Goal: Task Accomplishment & Management: Use online tool/utility

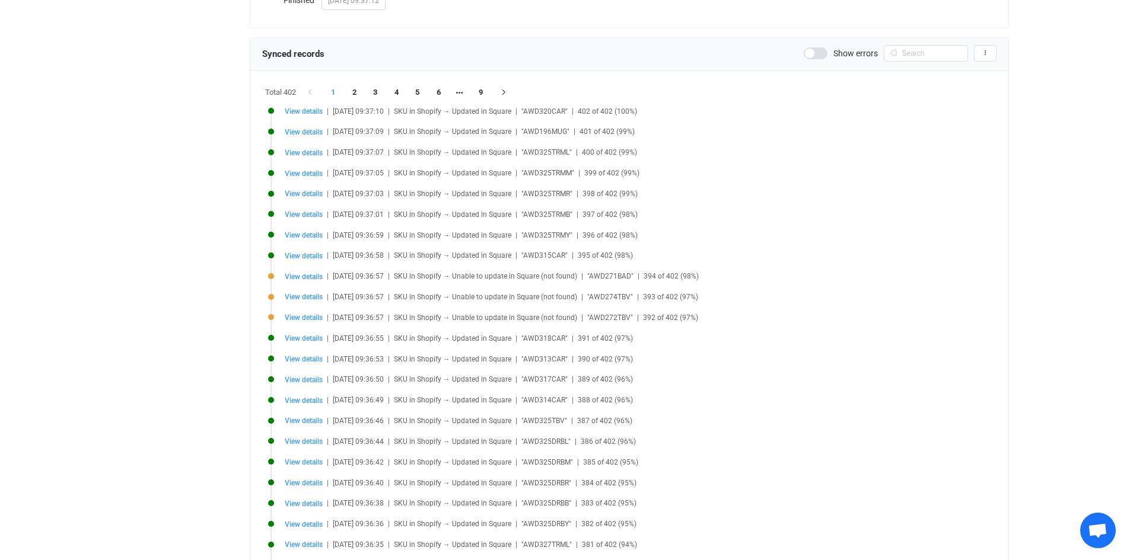
scroll to position [250, 0]
click at [819, 49] on div "Show errors Export records to CSV" at bounding box center [900, 54] width 193 height 17
click at [822, 55] on span at bounding box center [816, 55] width 24 height 12
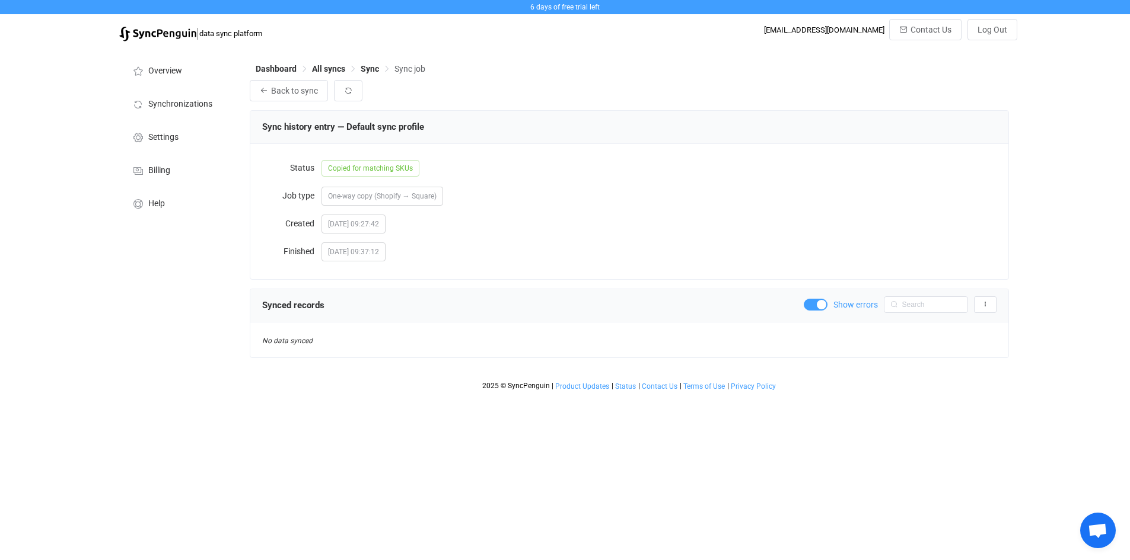
scroll to position [0, 0]
click at [815, 307] on span at bounding box center [816, 305] width 24 height 12
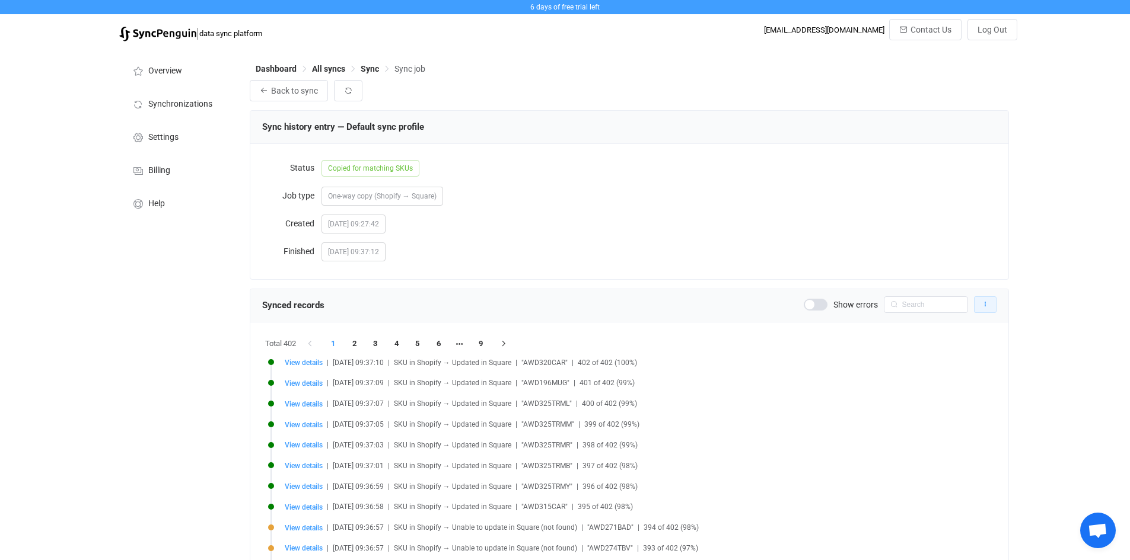
click at [986, 308] on icon "button" at bounding box center [985, 304] width 7 height 7
click at [919, 308] on input "text" at bounding box center [926, 305] width 84 height 17
click at [799, 220] on div "2025-10-11 09:27:42" at bounding box center [658, 224] width 675 height 24
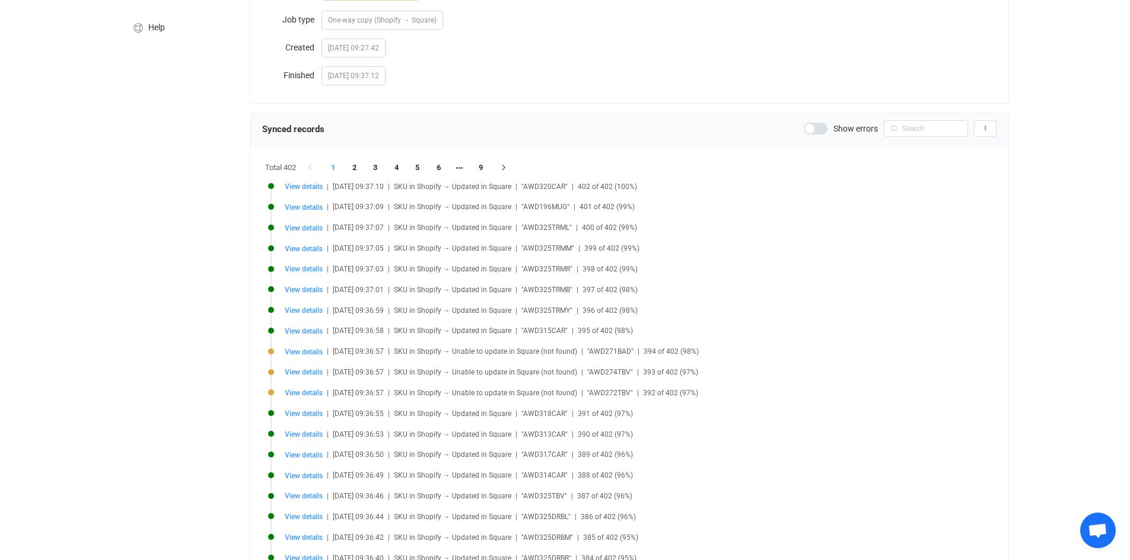
scroll to position [177, 0]
click at [293, 352] on span "View details" at bounding box center [304, 352] width 38 height 8
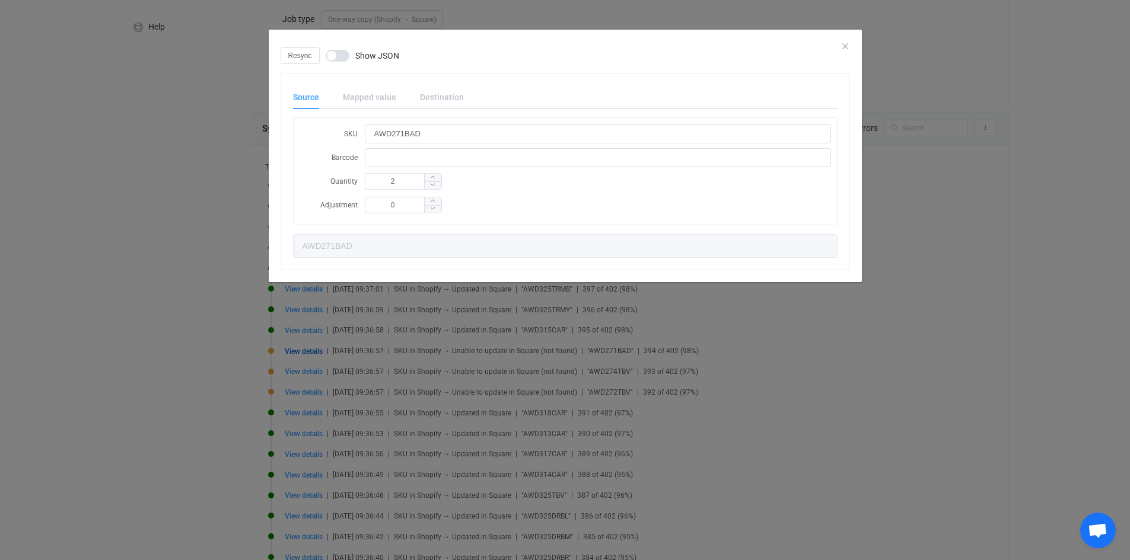
click at [842, 48] on div "Resync Show JSON" at bounding box center [565, 55] width 569 height 17
click at [843, 47] on div "Resync Show JSON" at bounding box center [565, 55] width 569 height 17
click at [847, 44] on icon "Close" at bounding box center [844, 46] width 9 height 9
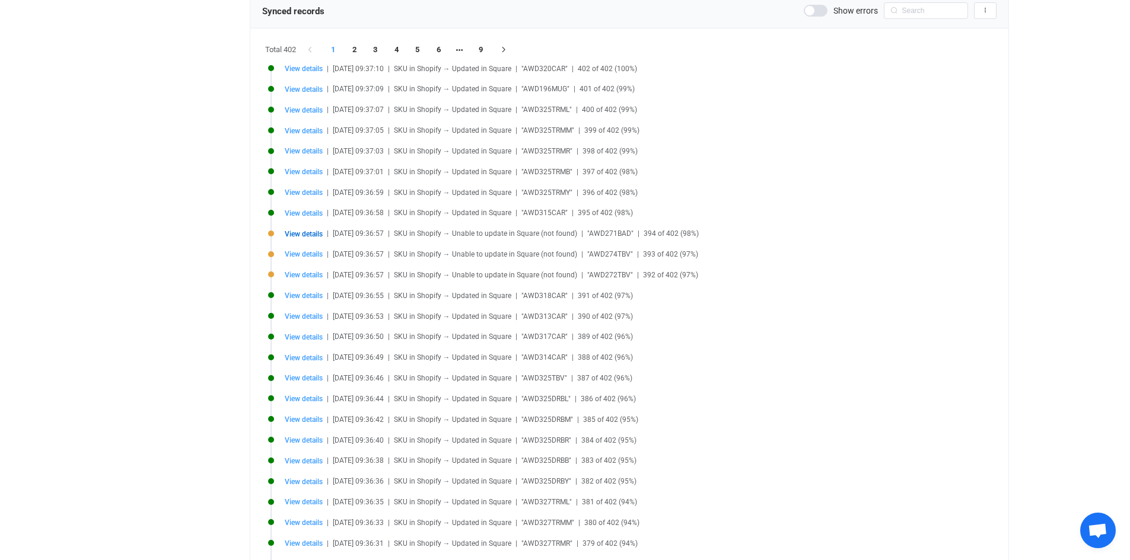
scroll to position [291, 0]
click at [353, 56] on li "2" at bounding box center [354, 53] width 21 height 17
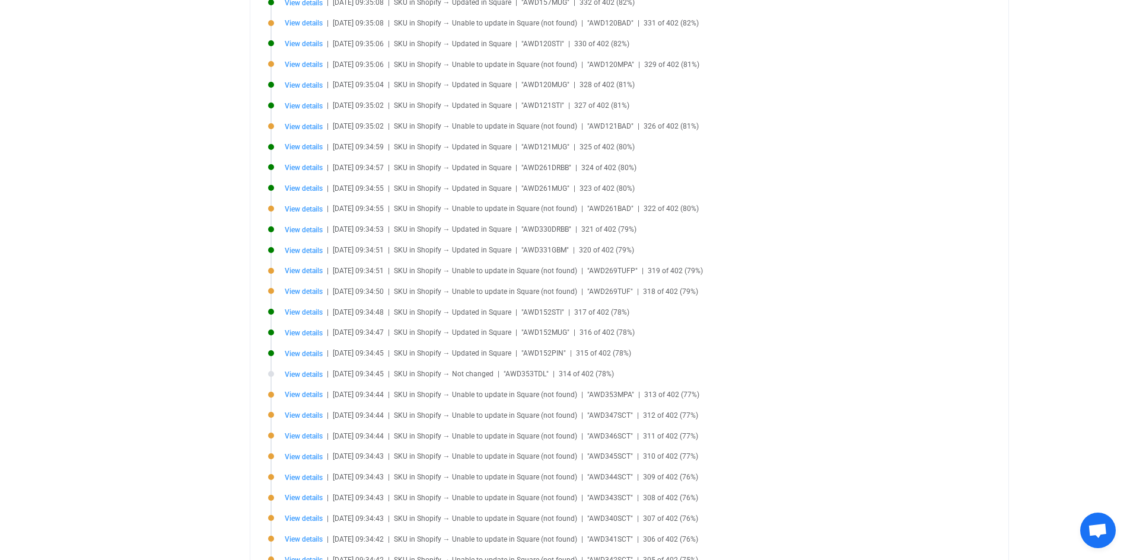
scroll to position [884, 0]
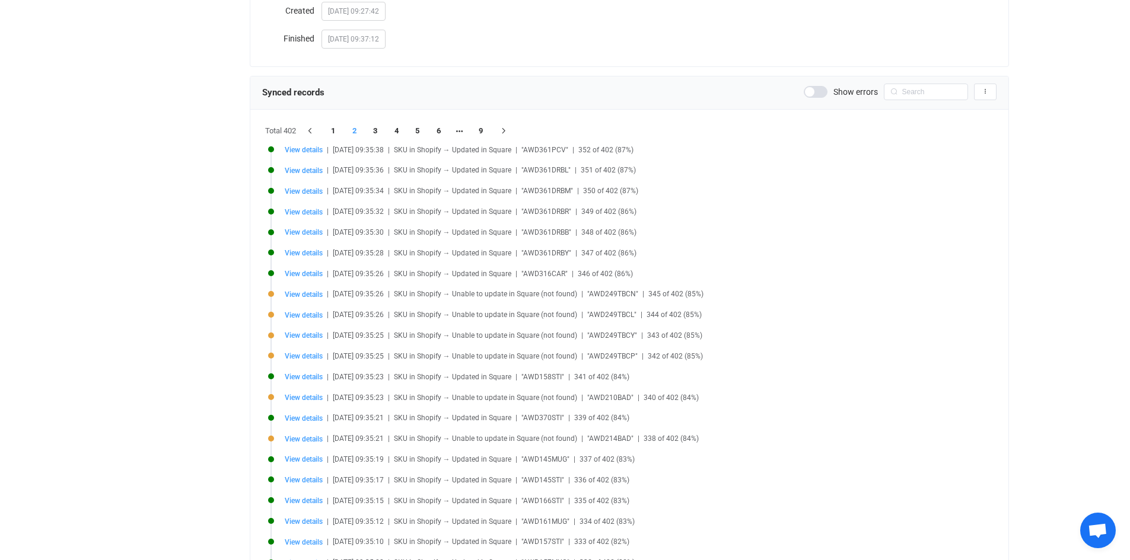
scroll to position [0, 0]
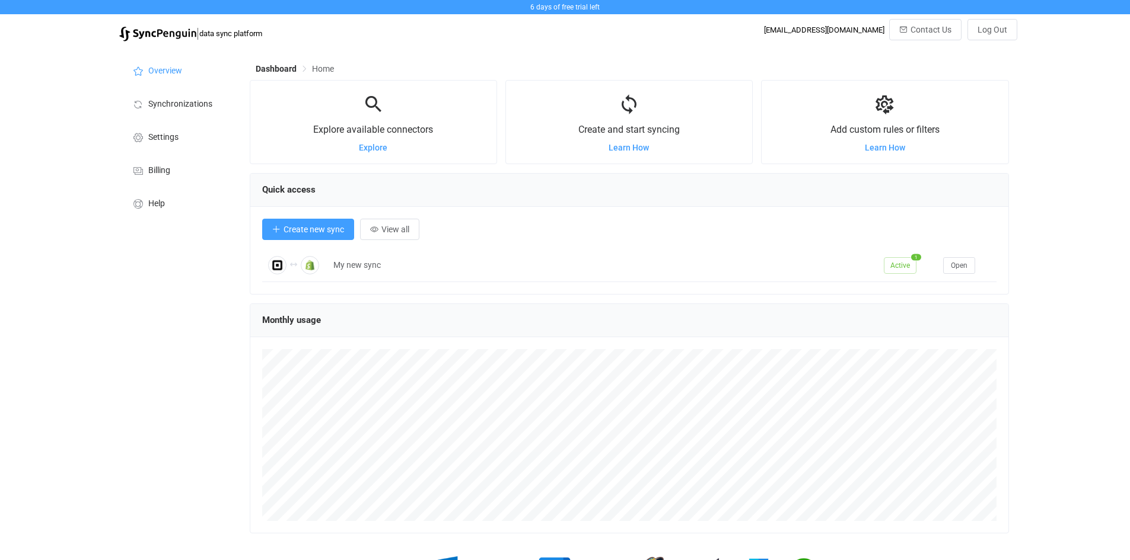
scroll to position [592849, 592320]
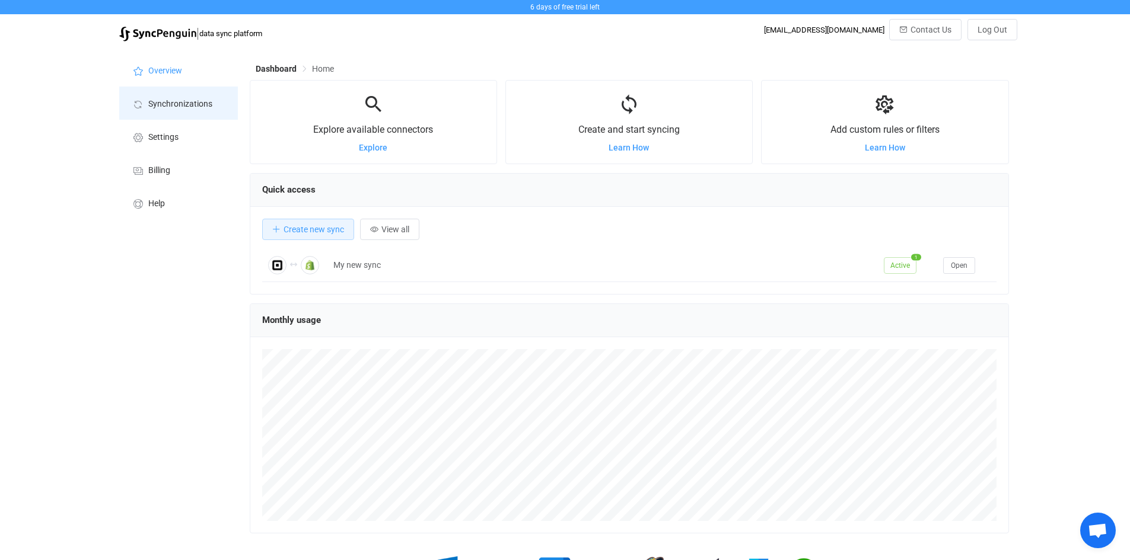
click at [166, 103] on span "Synchronizations" at bounding box center [180, 104] width 64 height 9
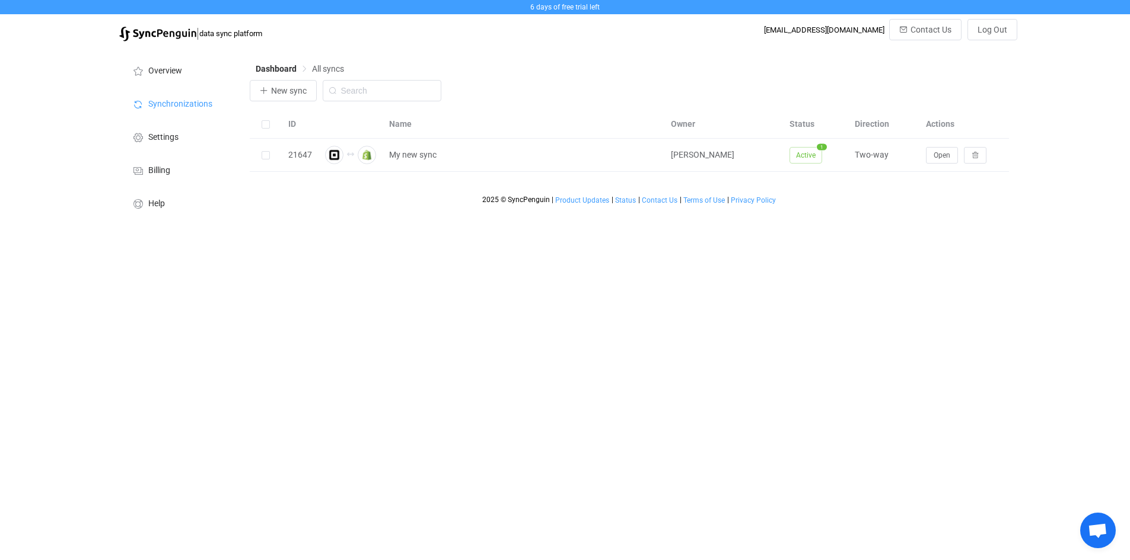
click at [614, 93] on div "New sync" at bounding box center [629, 93] width 759 height 27
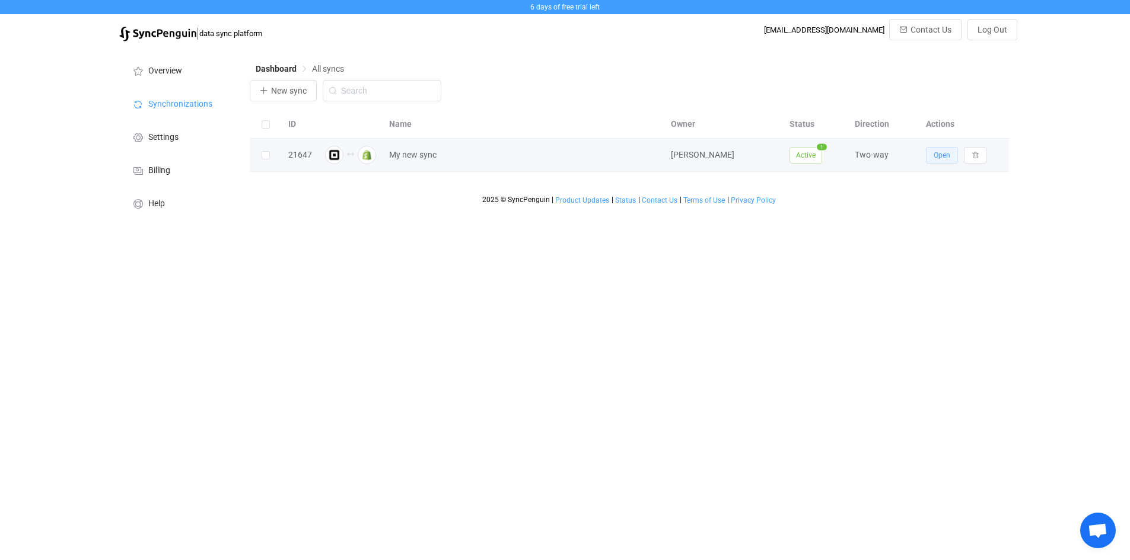
click at [944, 158] on span "Open" at bounding box center [942, 155] width 17 height 8
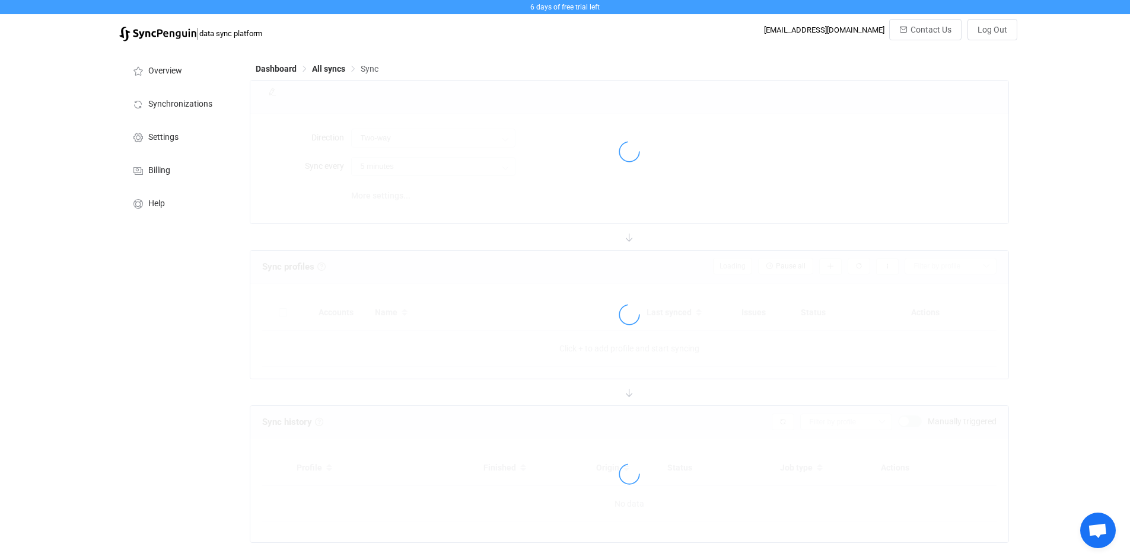
type input "24 hours"
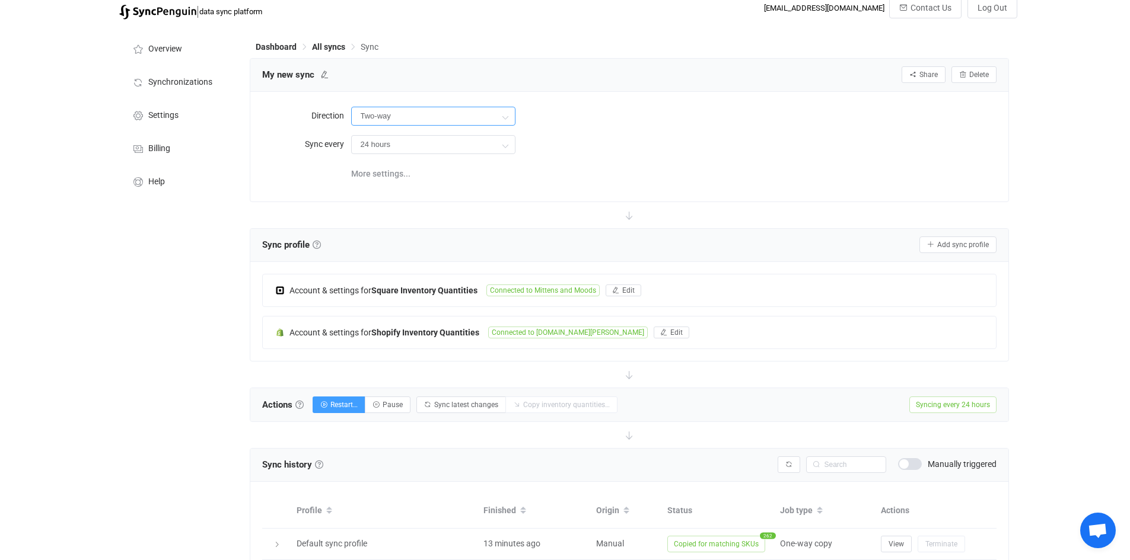
scroll to position [21, 0]
click at [476, 115] on input "Two-way" at bounding box center [433, 116] width 164 height 19
click at [476, 170] on span "Shopify" at bounding box center [468, 170] width 28 height 9
type input "Square → Shopify"
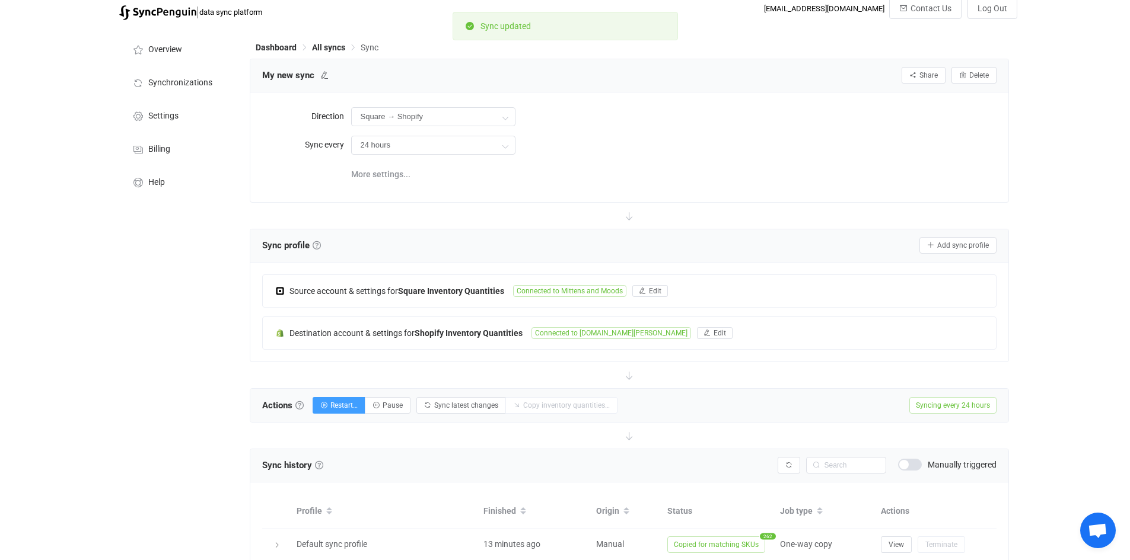
click at [155, 325] on div "Overview Synchronizations Settings Billing Help" at bounding box center [178, 323] width 130 height 594
click at [1052, 354] on div "6 days of free trial left | data sync platform [EMAIL_ADDRESS][DOMAIN_NAME] Con…" at bounding box center [565, 300] width 1130 height 642
click at [914, 469] on span at bounding box center [910, 465] width 24 height 12
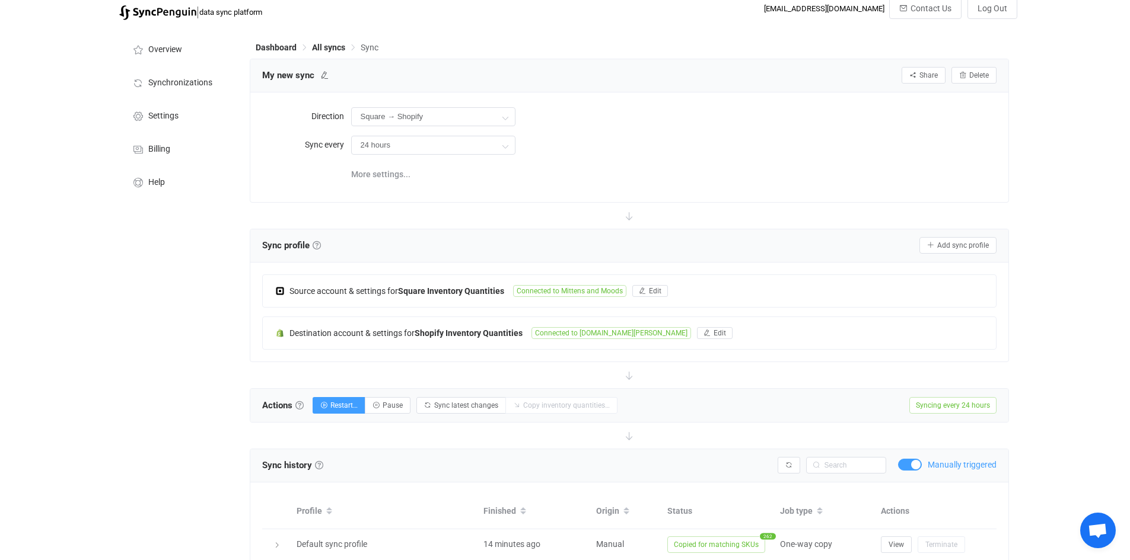
scroll to position [80, 0]
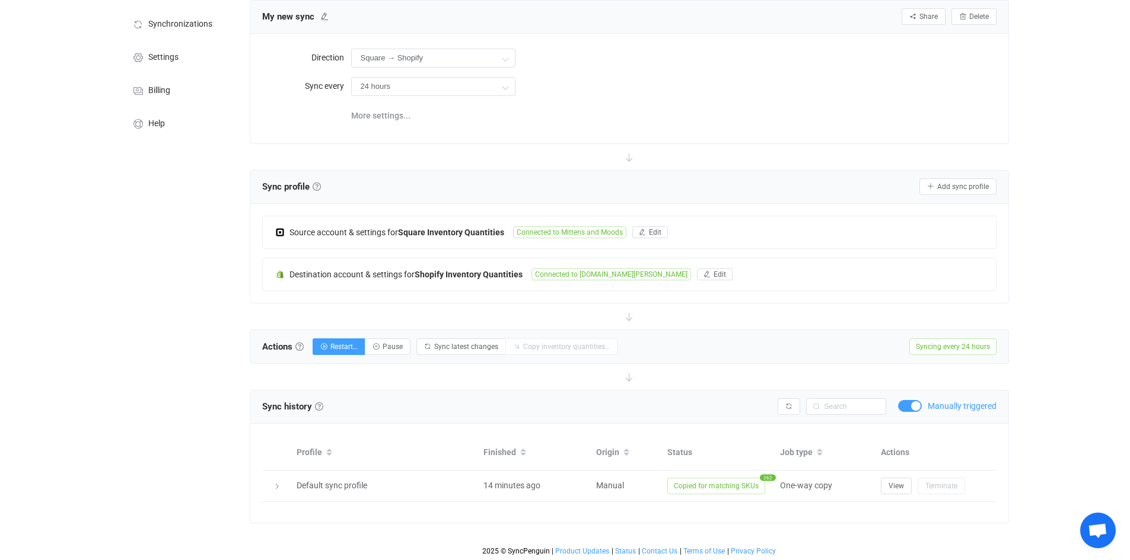
click at [904, 404] on span at bounding box center [910, 406] width 24 height 12
click at [142, 451] on div "Overview Synchronizations Settings Billing Help" at bounding box center [178, 264] width 130 height 594
click at [1052, 260] on div "6 days of free trial left | data sync platform [EMAIL_ADDRESS][DOMAIN_NAME] Con…" at bounding box center [565, 241] width 1130 height 642
click at [1087, 85] on div "6 days of free trial left | data sync platform [EMAIL_ADDRESS][DOMAIN_NAME] Con…" at bounding box center [565, 241] width 1130 height 642
click at [149, 273] on div "Overview Synchronizations Settings Billing Help" at bounding box center [178, 264] width 130 height 594
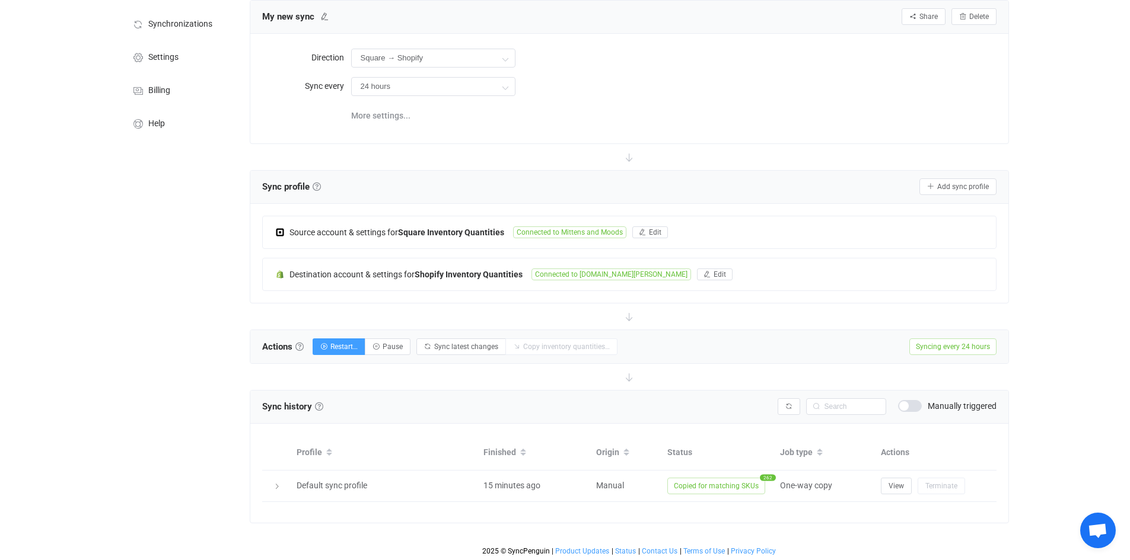
click at [1040, 117] on div "6 days of free trial left | data sync platform [EMAIL_ADDRESS][DOMAIN_NAME] Con…" at bounding box center [565, 241] width 1130 height 642
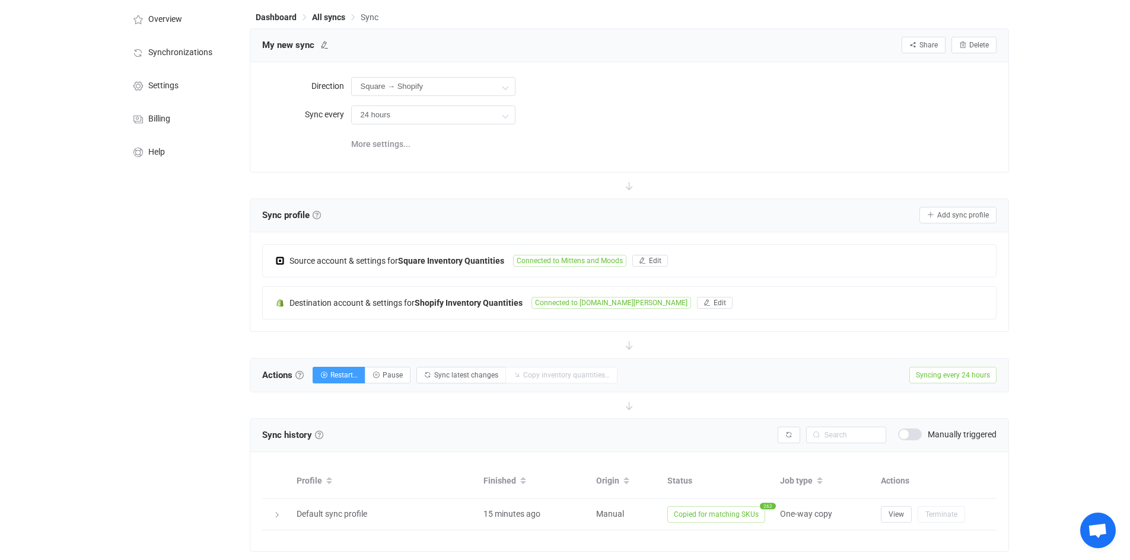
scroll to position [0, 0]
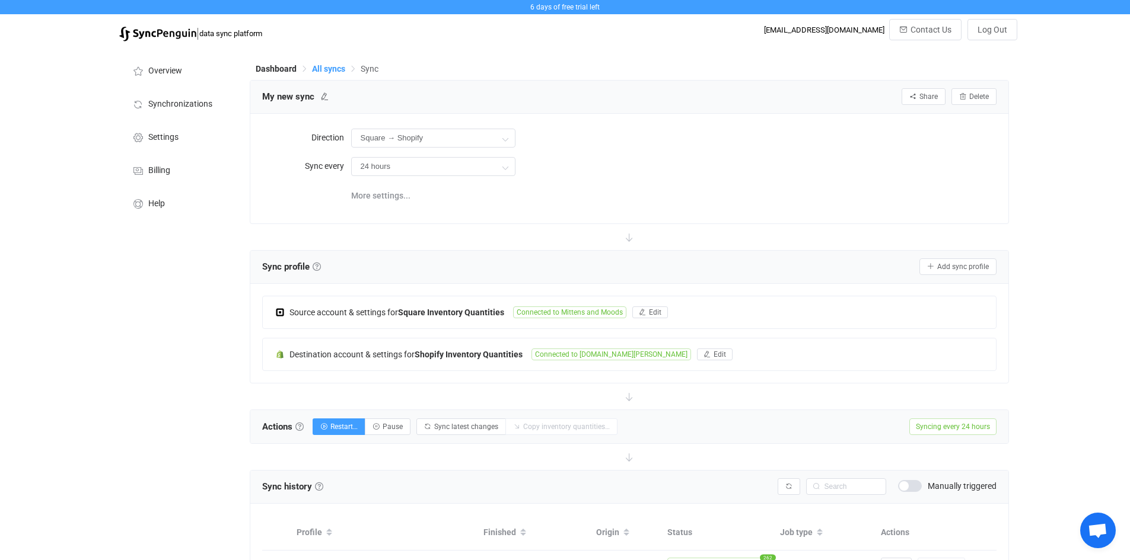
click at [315, 69] on span "All syncs" at bounding box center [328, 68] width 33 height 9
